Goal: Task Accomplishment & Management: Manage account settings

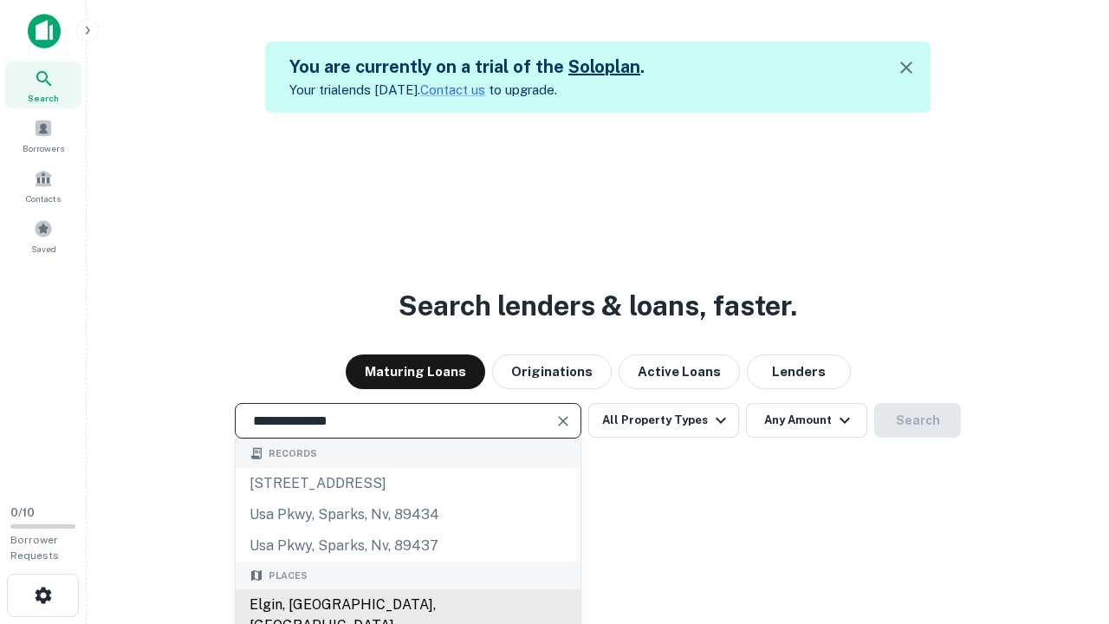
click at [407, 605] on div "Elgin, [GEOGRAPHIC_DATA], [GEOGRAPHIC_DATA]" at bounding box center [408, 615] width 345 height 52
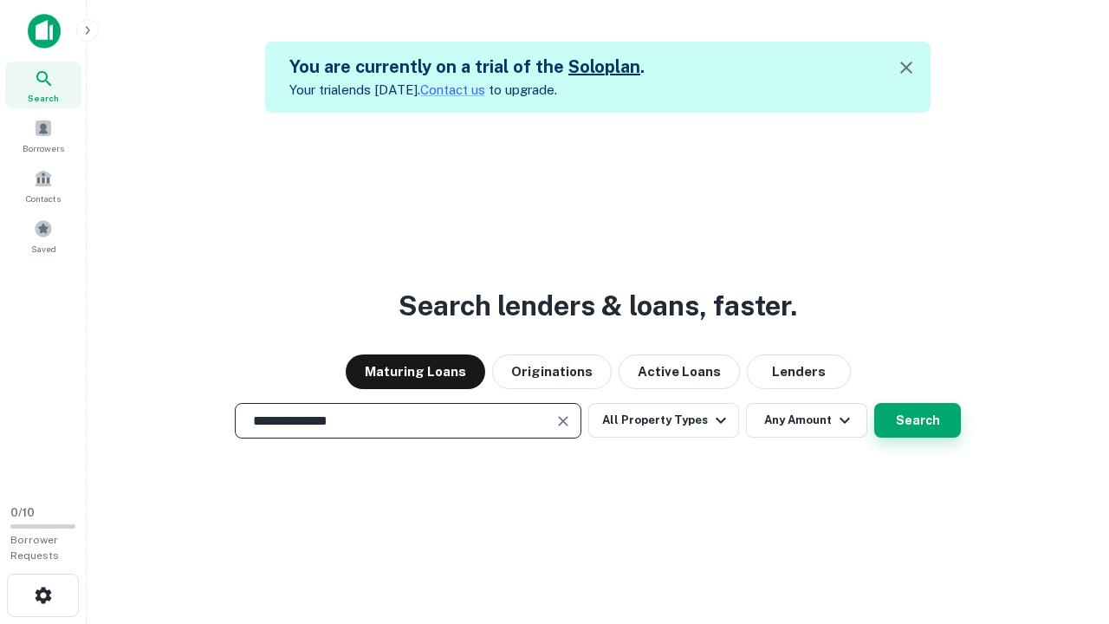
type input "**********"
click at [874, 403] on button "Search" at bounding box center [917, 420] width 87 height 35
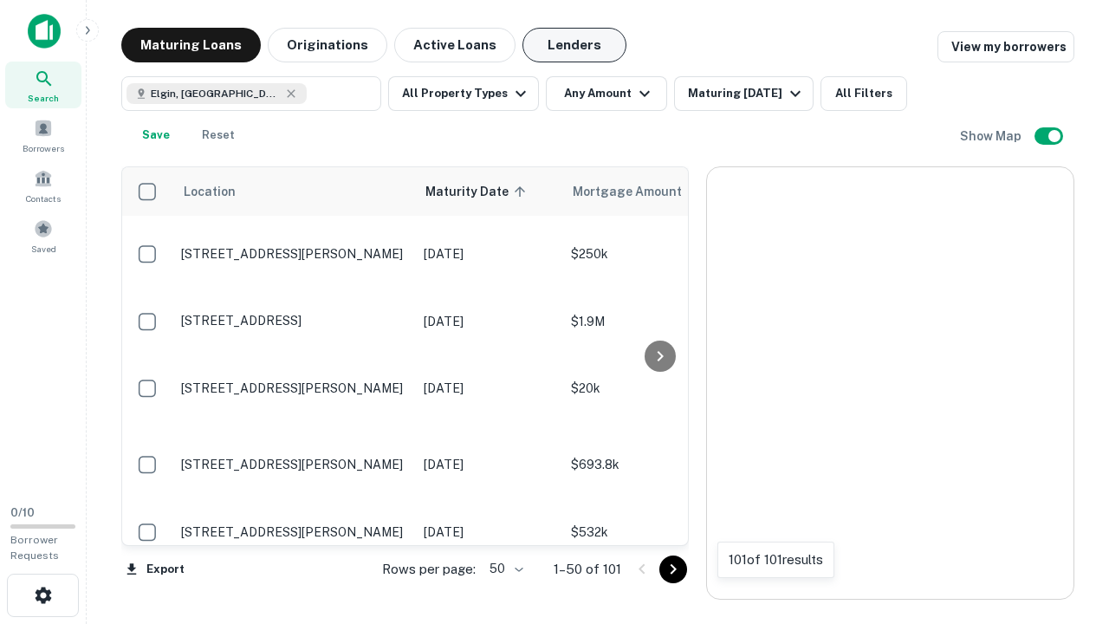
click at [574, 45] on button "Lenders" at bounding box center [574, 45] width 104 height 35
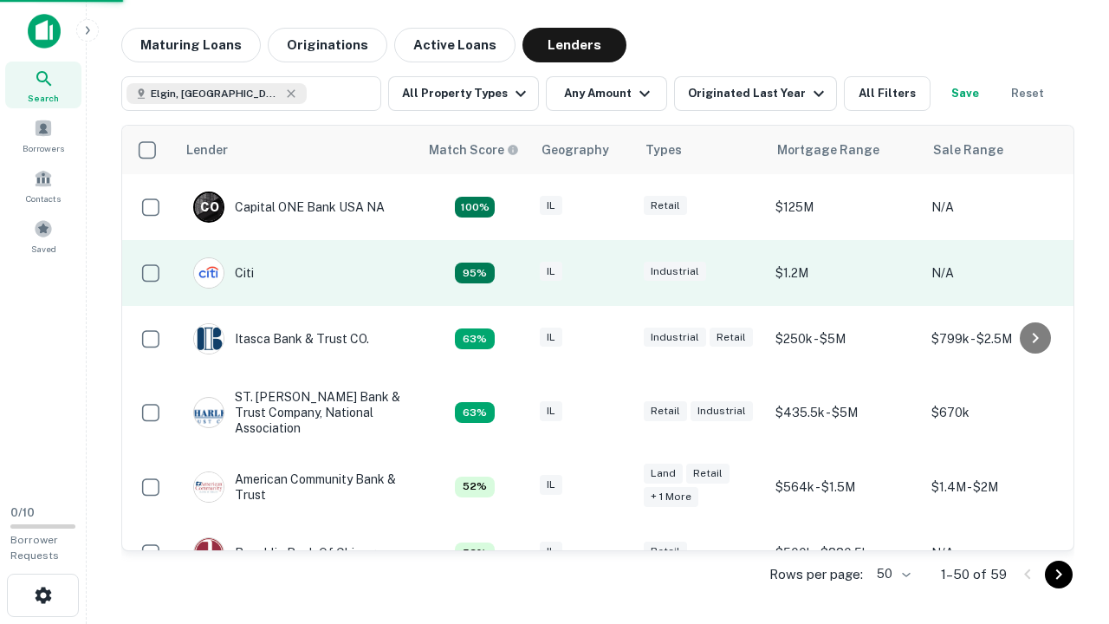
click at [615, 273] on div "IL" at bounding box center [583, 273] width 87 height 23
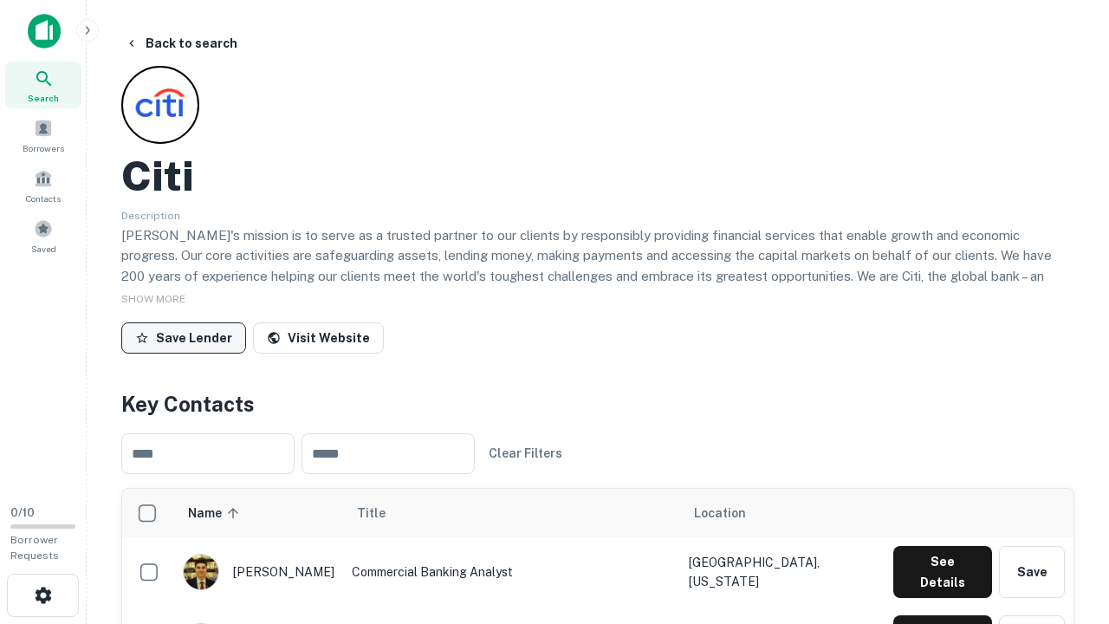
click at [184, 337] on button "Save Lender" at bounding box center [183, 337] width 125 height 31
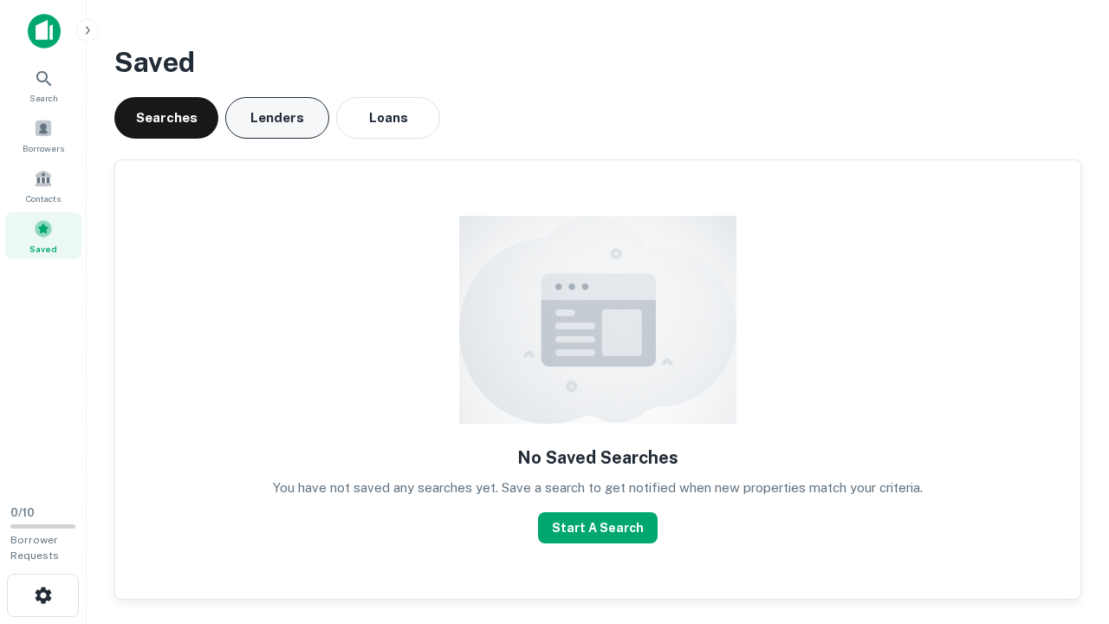
click at [277, 118] on button "Lenders" at bounding box center [277, 118] width 104 height 42
